Goal: Communication & Community: Answer question/provide support

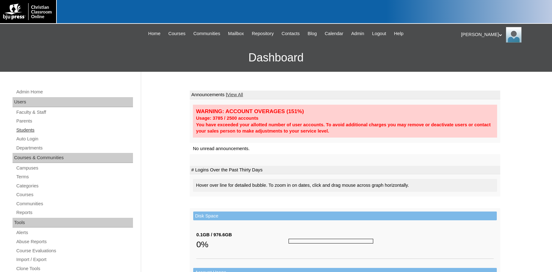
click at [26, 130] on link "Students" at bounding box center [74, 130] width 117 height 8
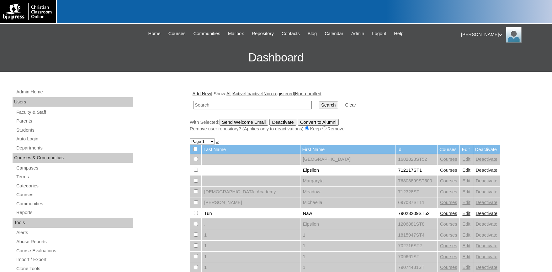
click at [259, 105] on input "text" at bounding box center [253, 105] width 118 height 8
click at [255, 105] on input "text" at bounding box center [253, 105] width 118 height 8
paste input "ryanvanicorband@gmail.com"
type input "ryanvanicorband@gmail.com"
click at [319, 105] on input "Search" at bounding box center [328, 105] width 19 height 7
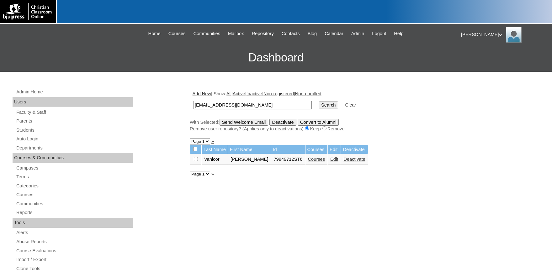
click at [308, 162] on link "Courses" at bounding box center [316, 159] width 17 height 5
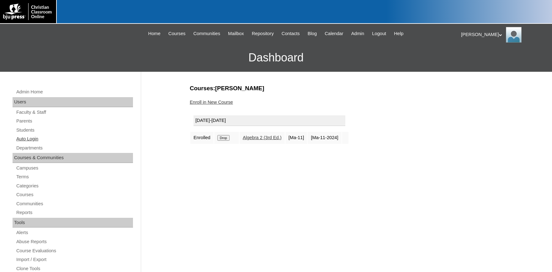
click at [29, 140] on link "Auto Login" at bounding box center [74, 139] width 117 height 8
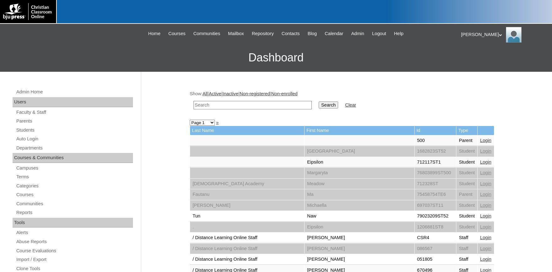
paste input "ryanvanicorband@gmail.com"
type input "ryanvanicorband@gmail.com"
click at [323, 105] on input "Search" at bounding box center [328, 105] width 19 height 7
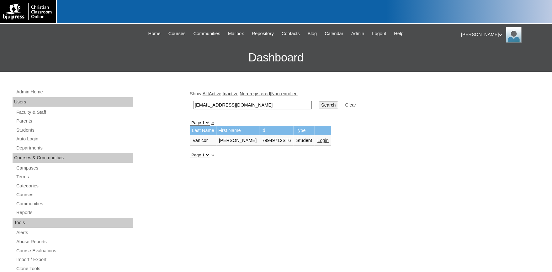
click at [318, 140] on link "Login" at bounding box center [323, 140] width 11 height 5
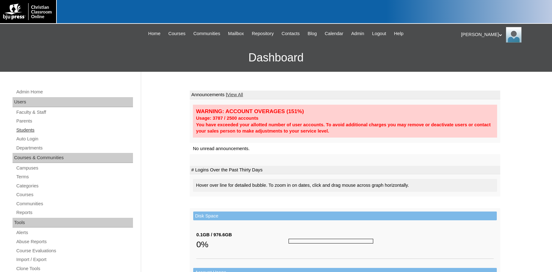
click at [28, 131] on link "Students" at bounding box center [74, 130] width 117 height 8
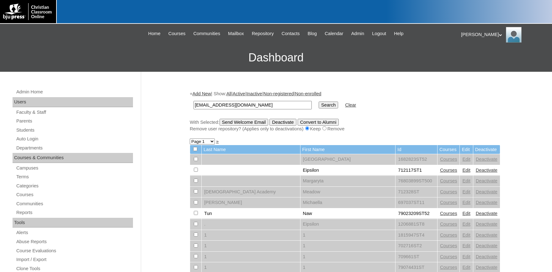
type input "[EMAIL_ADDRESS][DOMAIN_NAME]"
click at [319, 104] on input "Search" at bounding box center [328, 105] width 19 height 7
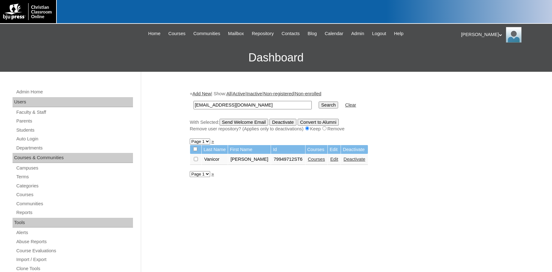
click at [331, 162] on link "Edit" at bounding box center [335, 159] width 8 height 5
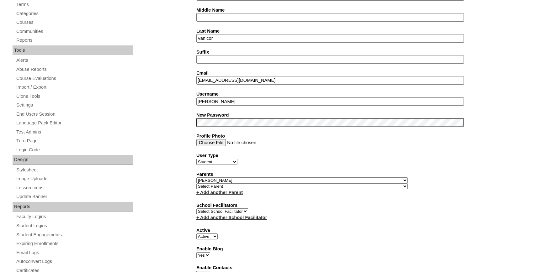
click at [258, 188] on select "Select Parent , Fautanu, Ma 1, 1 23-24 accountMorgan, Jason 6th Street Mennonit…" at bounding box center [302, 187] width 212 height 6
click at [470, 173] on label "Parents" at bounding box center [345, 174] width 298 height 7
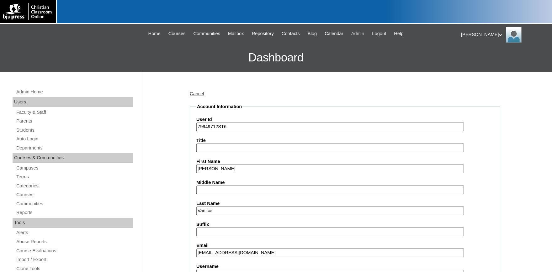
click at [365, 35] on span "Admin" at bounding box center [358, 33] width 13 height 7
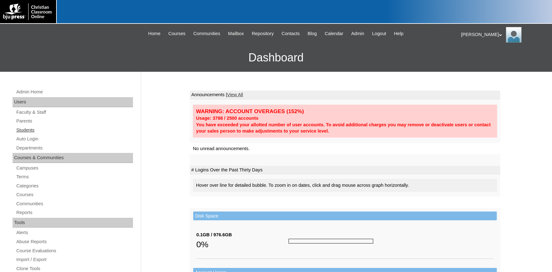
click at [22, 131] on link "Students" at bounding box center [74, 130] width 117 height 8
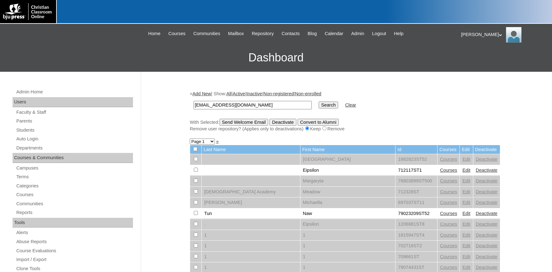
type input "[EMAIL_ADDRESS][DOMAIN_NAME]"
click at [325, 105] on input "Search" at bounding box center [328, 105] width 19 height 7
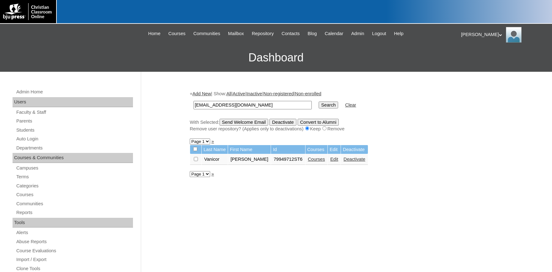
click at [308, 161] on link "Courses" at bounding box center [316, 159] width 17 height 5
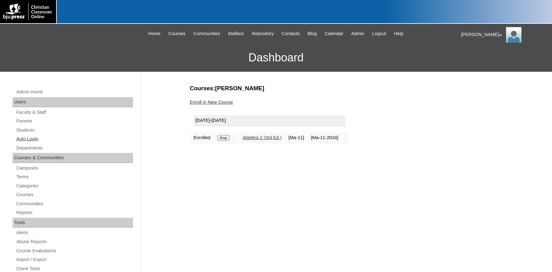
click at [24, 139] on link "Auto Login" at bounding box center [74, 139] width 117 height 8
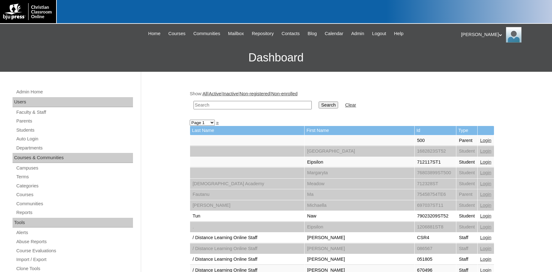
paste input "[EMAIL_ADDRESS][DOMAIN_NAME]"
type input "[EMAIL_ADDRESS][DOMAIN_NAME]"
click at [319, 105] on input "Search" at bounding box center [328, 105] width 19 height 7
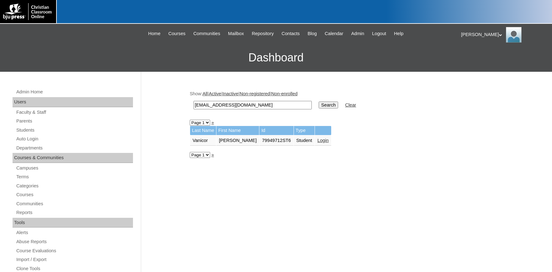
click at [318, 143] on link "Login" at bounding box center [323, 140] width 11 height 5
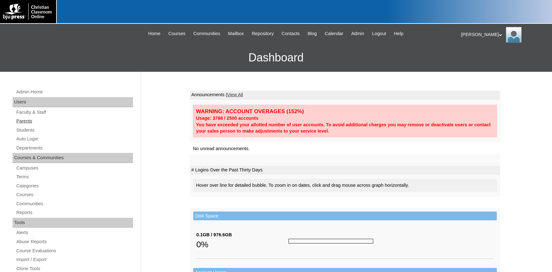
click at [33, 122] on link "Parents" at bounding box center [74, 121] width 117 height 8
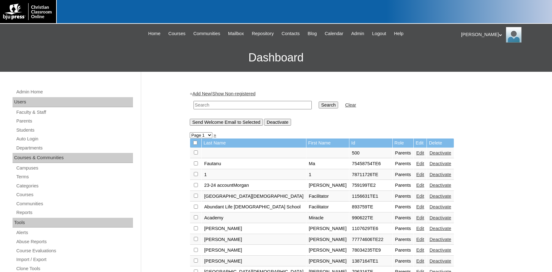
click at [215, 104] on input "text" at bounding box center [253, 105] width 118 height 8
type input "rkrell"
click at [319, 102] on input "Search" at bounding box center [328, 105] width 19 height 7
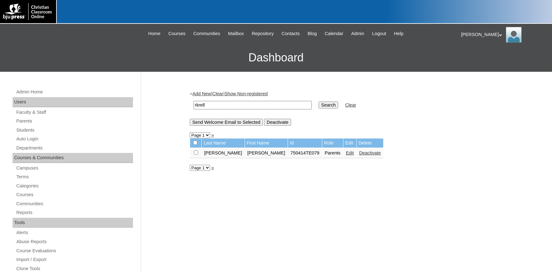
click at [196, 154] on input "checkbox" at bounding box center [196, 153] width 4 height 4
checkbox input "true"
click at [225, 123] on input "Send Welcome Email to Selected" at bounding box center [226, 122] width 73 height 7
